Goal: Task Accomplishment & Management: Use online tool/utility

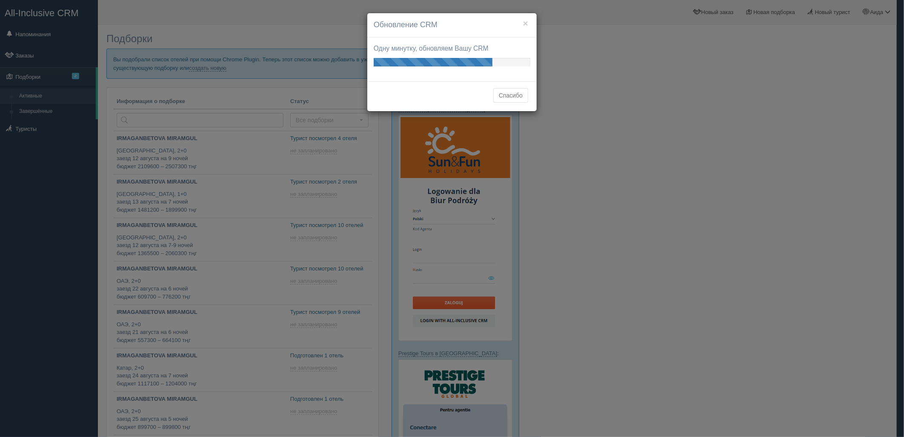
click at [493, 98] on button "Спасибо" at bounding box center [510, 95] width 35 height 14
click at [511, 94] on button "Спасибо" at bounding box center [510, 95] width 35 height 14
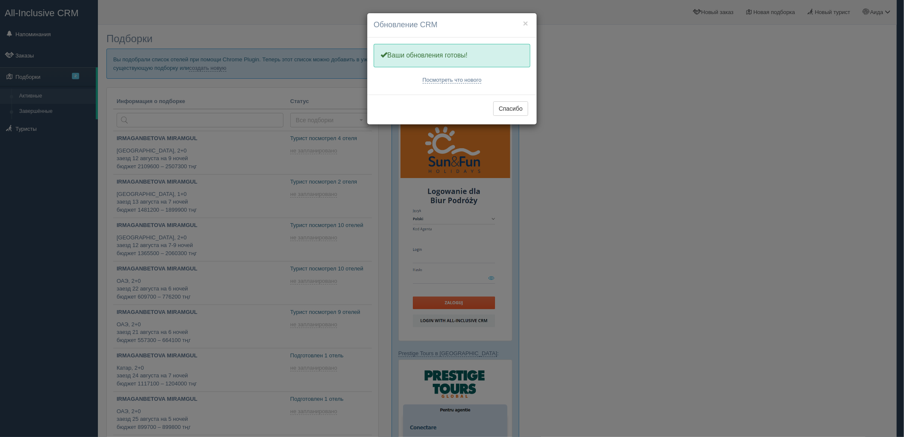
click at [198, 70] on div "× Обновление CRM Одну минутку, обновляем Вашу CRM Ваши обновления готовы! Посмо…" at bounding box center [452, 218] width 904 height 437
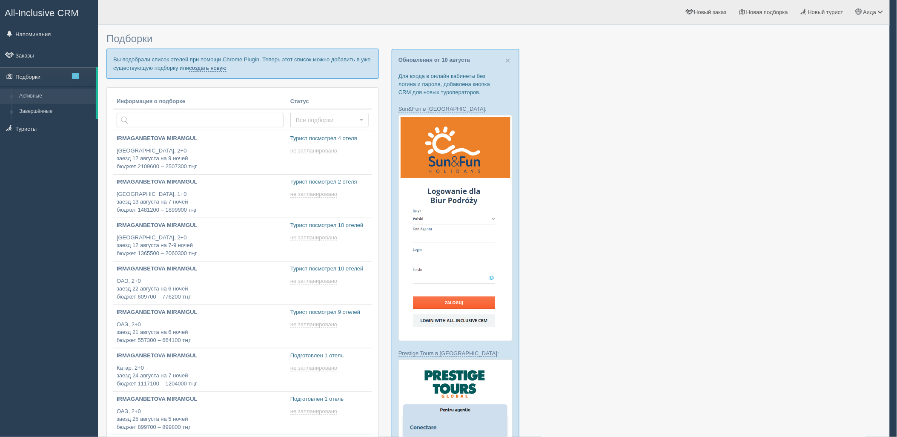
click at [199, 67] on link "создать новую" at bounding box center [207, 68] width 37 height 7
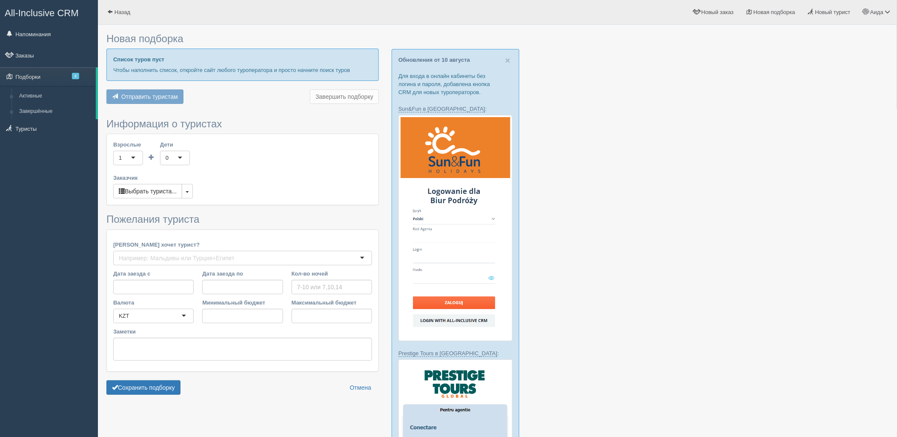
type input "6"
type input "763600"
type input "769200"
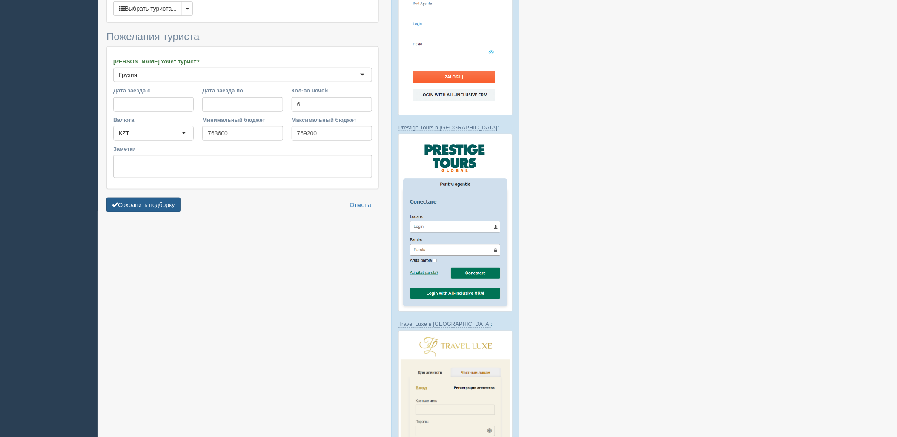
click at [158, 200] on button "Сохранить подборку" at bounding box center [143, 204] width 74 height 14
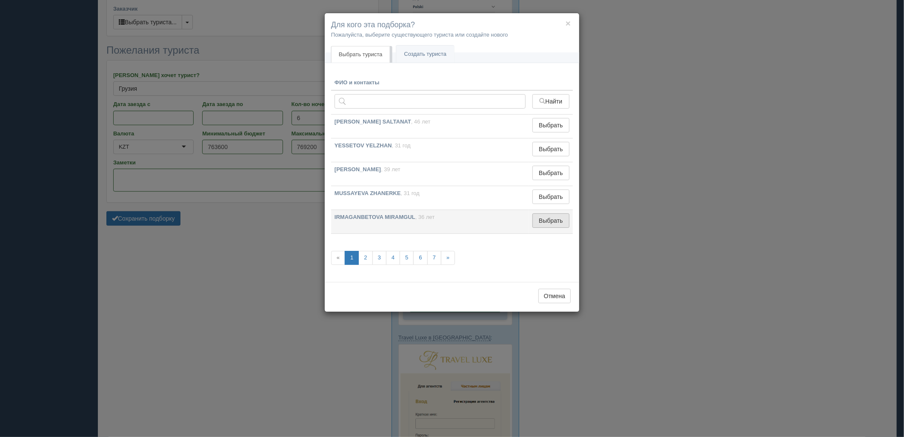
click at [542, 222] on button "Выбрать" at bounding box center [550, 220] width 37 height 14
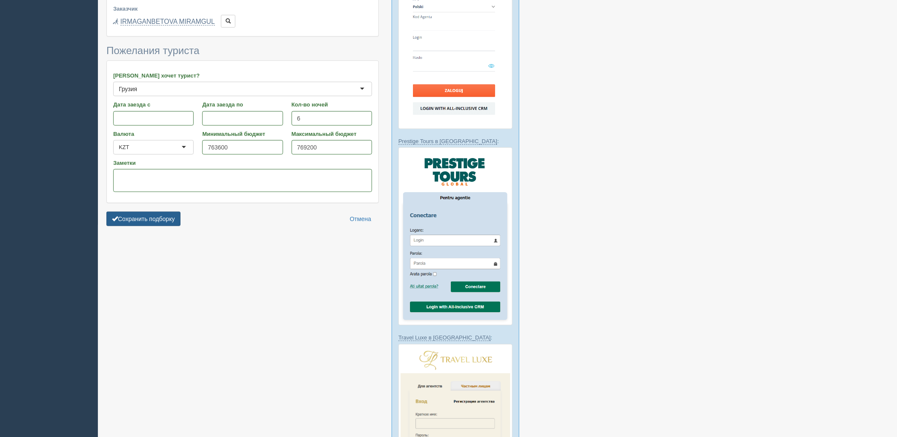
click at [155, 218] on button "Сохранить подборку" at bounding box center [143, 219] width 74 height 14
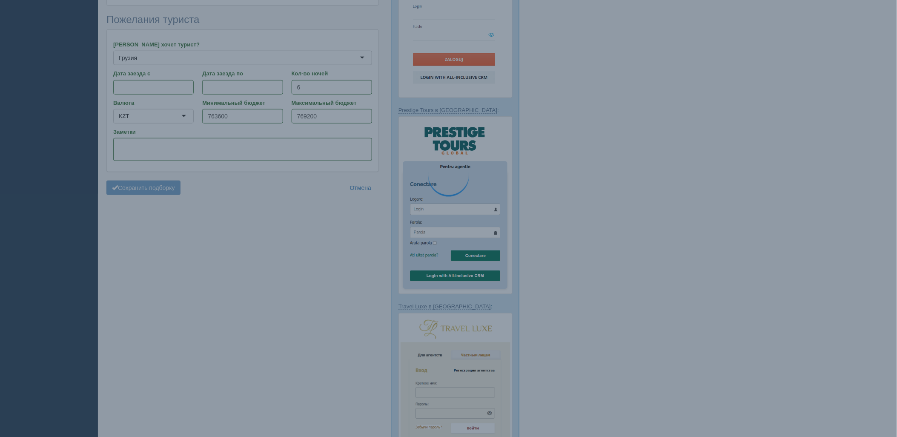
scroll to position [260, 0]
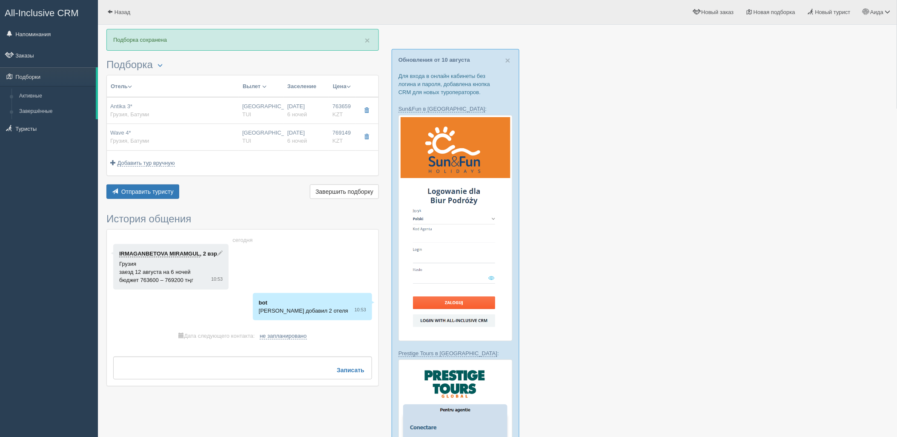
click at [160, 183] on div "Отель Разделить отели... Вылет Выезд Авиа Автобус Заселение Цена Дешёвые вначале" at bounding box center [242, 138] width 272 height 126
click at [160, 182] on div "Отель Разделить отели... Вылет Выезд Авиа Автобус Заселение Цена Дешёвые вначале" at bounding box center [242, 138] width 272 height 126
click at [176, 192] on button "Отправить туристу Отправить" at bounding box center [142, 191] width 73 height 14
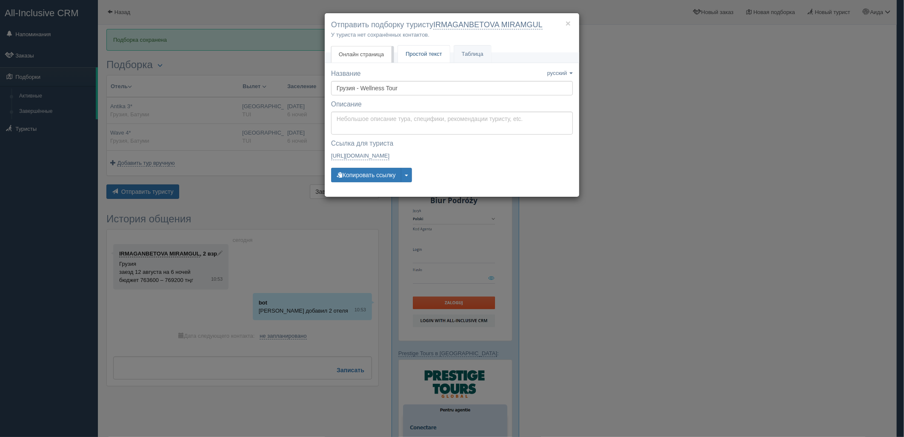
click at [409, 49] on link "Простой текст Текст" at bounding box center [424, 54] width 52 height 17
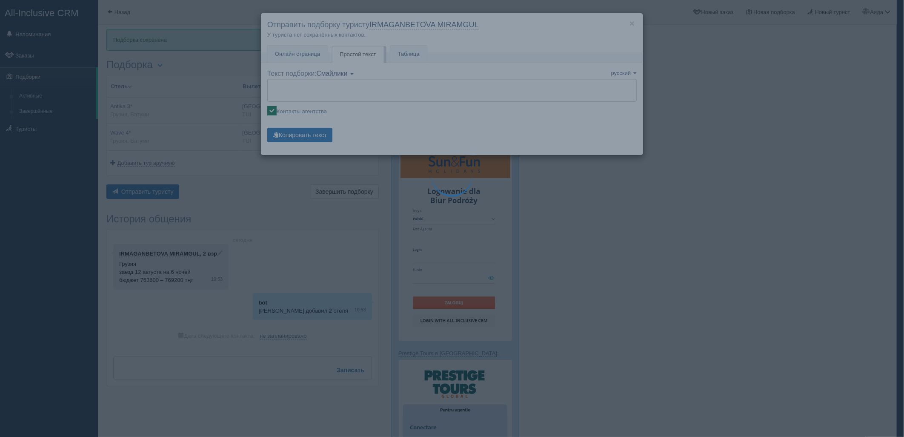
type textarea "🌞 Loremi dolo! Sitametcon Adi elitseddoei temporinc utlabore: 🌎 Etdolo, Magnaa …"
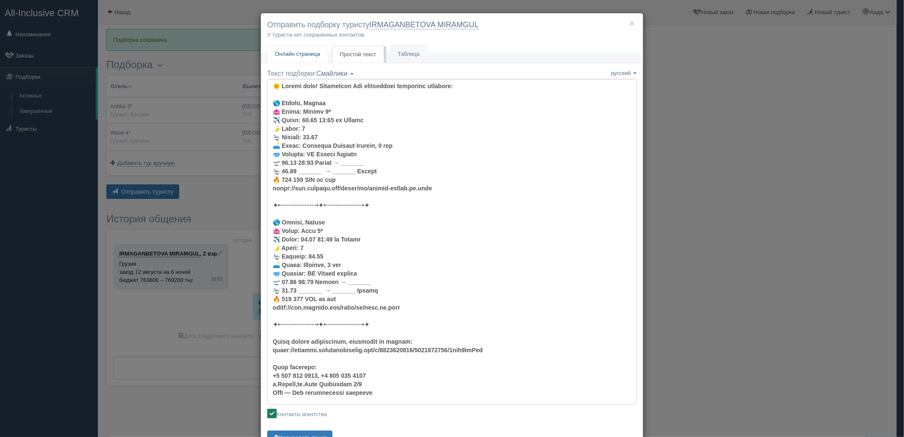
click at [306, 51] on span "Онлайн страница" at bounding box center [297, 54] width 45 height 6
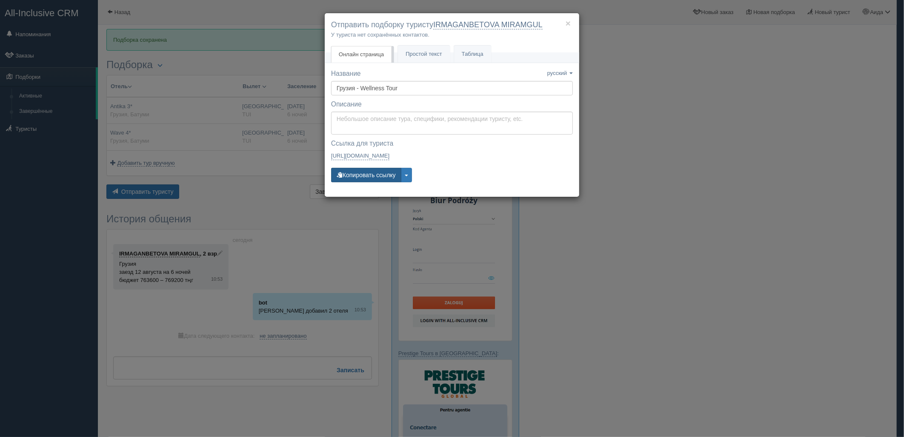
click at [376, 177] on button "Копировать ссылку" at bounding box center [366, 175] width 70 height 14
